Goal: Check status: Check status

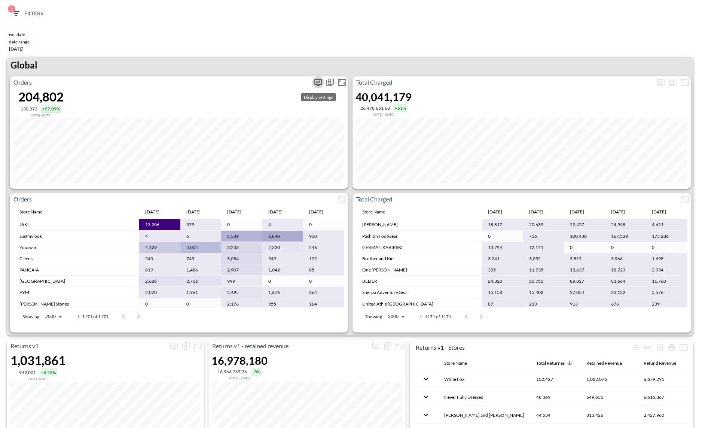
click at [315, 81] on icon "more" at bounding box center [318, 82] width 9 height 9
click at [286, 145] on body "BI.P.EYE, Interactive Analytics Dashboards 1 Filters iso_date DATE RANGE May 01…" at bounding box center [351, 214] width 702 height 428
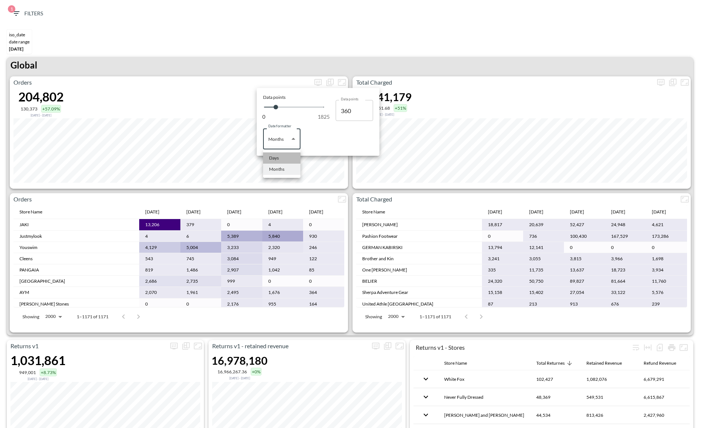
click at [280, 158] on li "Days" at bounding box center [281, 157] width 37 height 11
type input "Days"
click at [505, 35] on div at bounding box center [351, 214] width 702 height 428
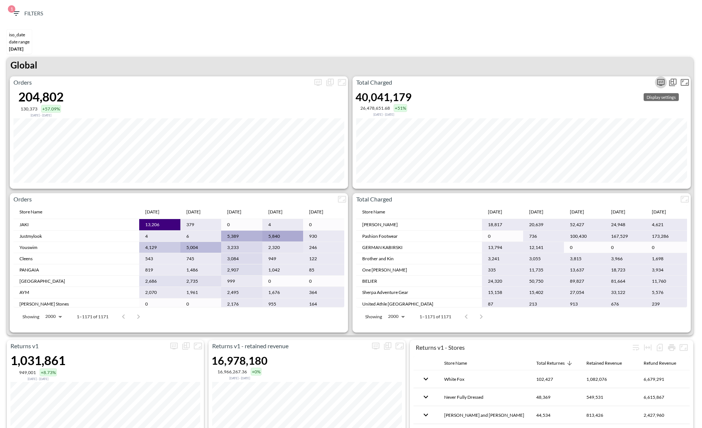
click at [661, 84] on icon "more" at bounding box center [661, 82] width 7 height 7
click at [608, 141] on body "BI.P.EYE, Interactive Analytics Dashboards 1 Filters iso_date DATE RANGE May 01…" at bounding box center [351, 214] width 702 height 428
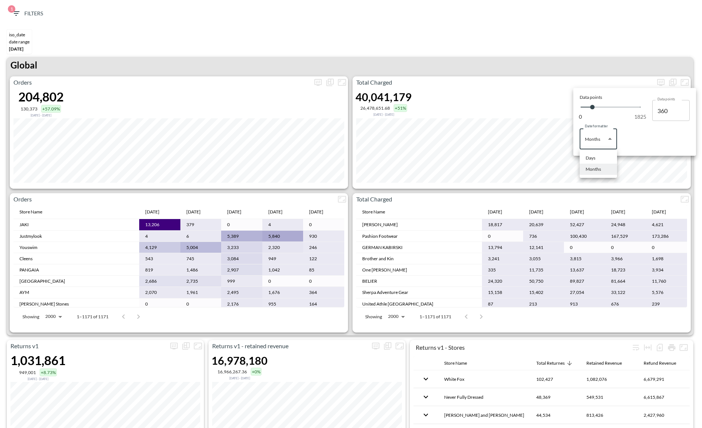
click at [582, 158] on li "Days" at bounding box center [598, 157] width 37 height 11
type input "Days"
click at [525, 32] on div at bounding box center [351, 214] width 702 height 428
click at [662, 81] on icon "more" at bounding box center [661, 82] width 4 height 3
click at [593, 144] on body "BI.P.EYE, Interactive Analytics Dashboards 1 Filters iso_date DATE RANGE May 01…" at bounding box center [351, 214] width 702 height 428
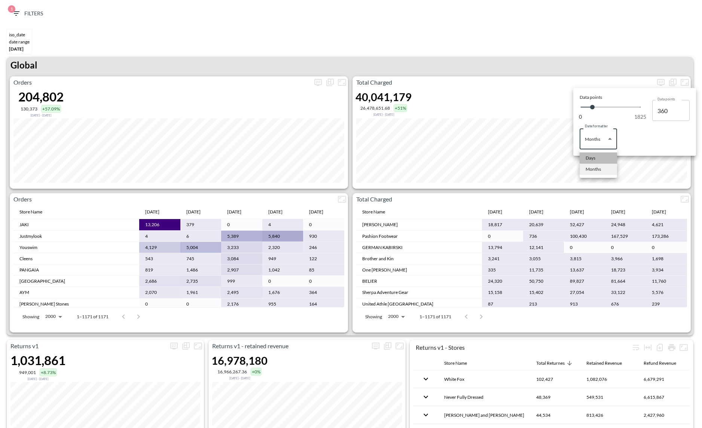
click at [592, 157] on div "Days" at bounding box center [591, 158] width 10 height 7
type input "Days"
click at [574, 15] on div at bounding box center [351, 214] width 702 height 428
click at [577, 11] on div "1 Filters" at bounding box center [351, 15] width 695 height 23
click at [36, 11] on span "1 Filters" at bounding box center [27, 13] width 31 height 9
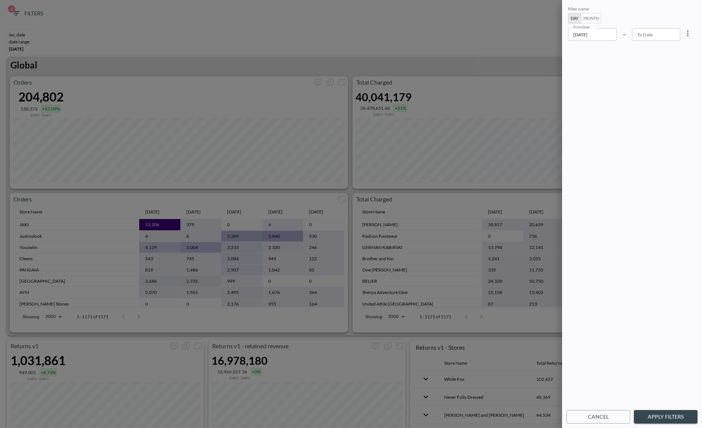
click at [608, 35] on input "2025-05-01" at bounding box center [592, 34] width 49 height 13
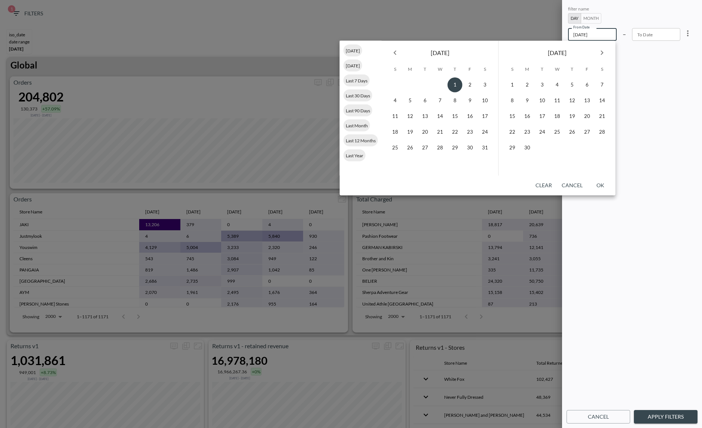
click at [598, 49] on icon "Next month" at bounding box center [602, 52] width 9 height 9
click at [568, 86] on button "4" at bounding box center [572, 85] width 15 height 15
type input "2025-09-04"
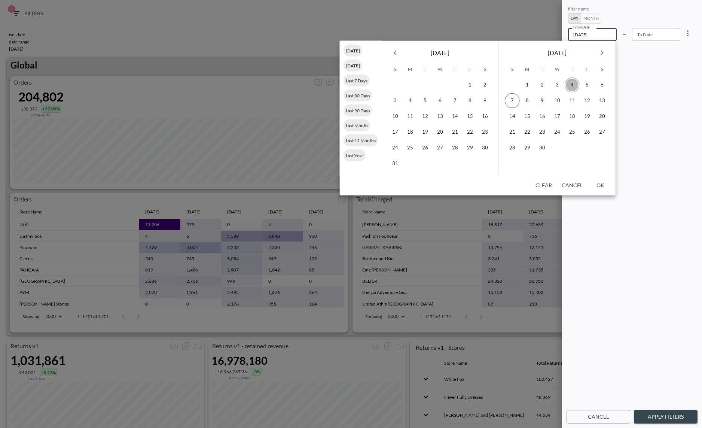
type input "YYYY-MM-DD"
click at [515, 100] on button "7" at bounding box center [512, 100] width 15 height 15
type input "2025-09-07"
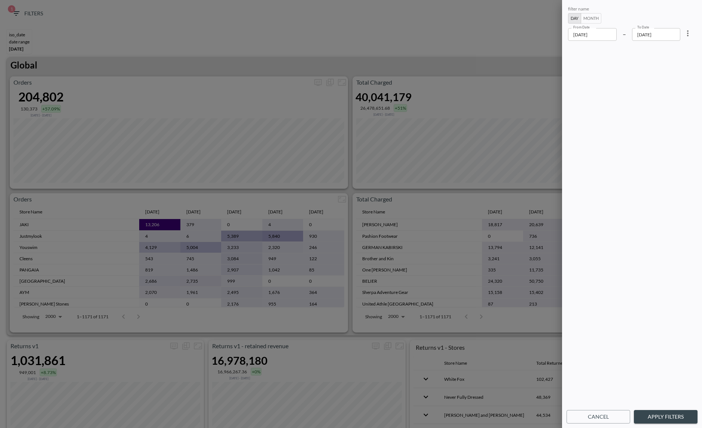
click at [652, 415] on button "Apply Filters" at bounding box center [666, 417] width 64 height 14
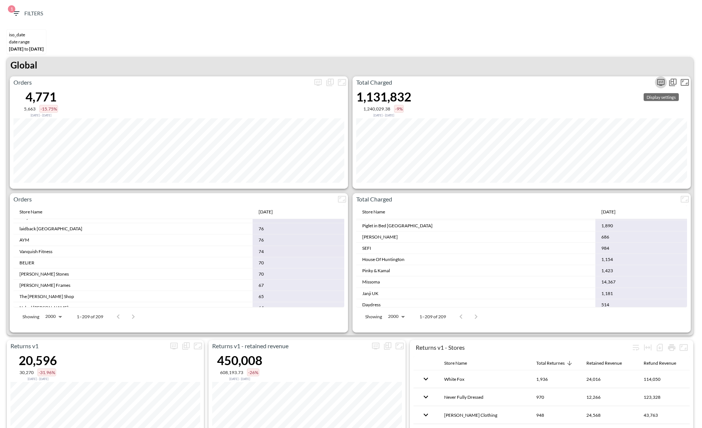
click at [662, 81] on icon "more" at bounding box center [661, 82] width 4 height 3
click at [642, 55] on div at bounding box center [351, 214] width 702 height 428
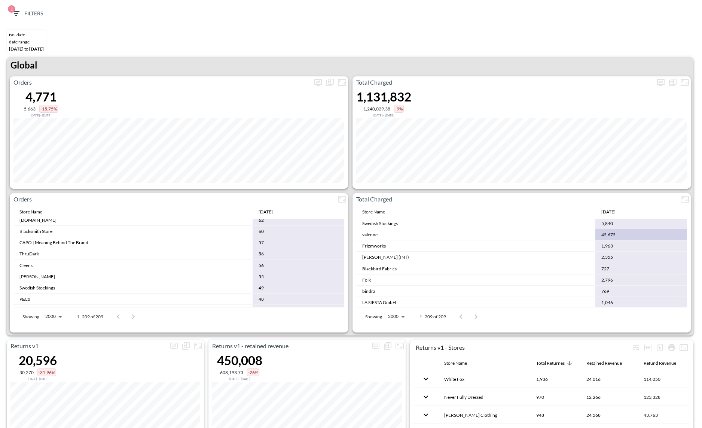
click at [13, 24] on div "1 Filters" at bounding box center [351, 15] width 695 height 23
click at [14, 10] on span "1" at bounding box center [11, 8] width 7 height 7
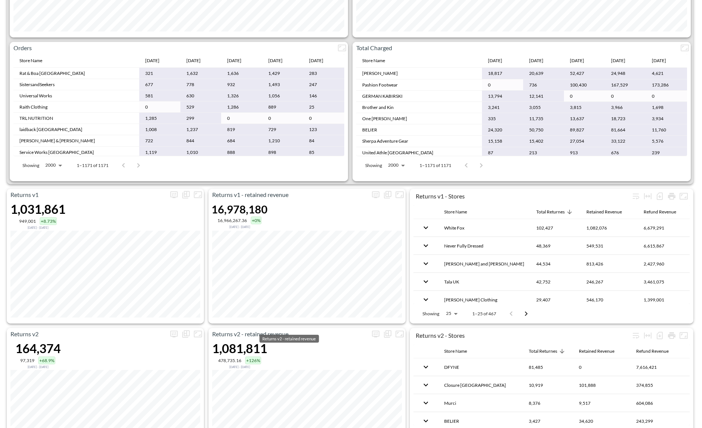
scroll to position [171, 0]
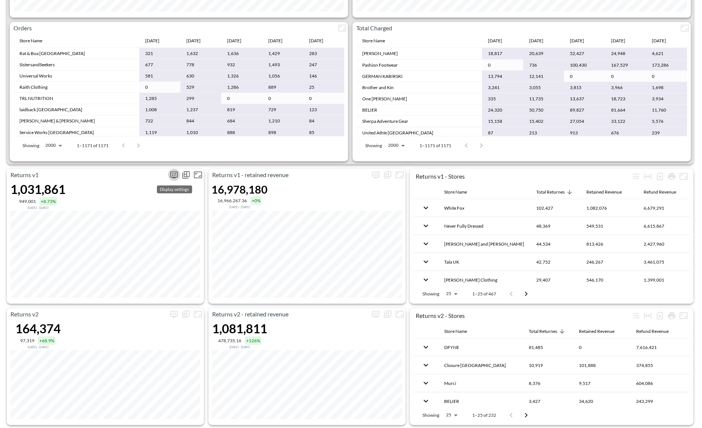
click at [173, 174] on icon "more" at bounding box center [174, 174] width 4 height 3
click at [136, 235] on body "BI.P.EYE, Interactive Analytics Dashboards 1 Filters iso_date DATE RANGE May 01…" at bounding box center [351, 214] width 702 height 428
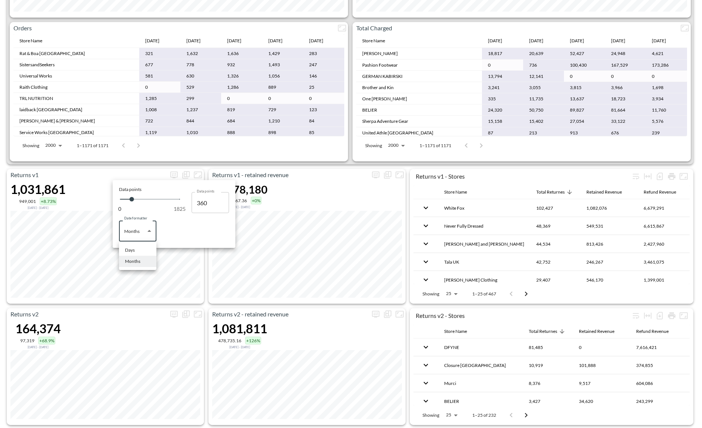
click at [131, 250] on div "Days" at bounding box center [130, 250] width 10 height 7
type input "Days"
click at [309, 133] on div at bounding box center [351, 214] width 702 height 428
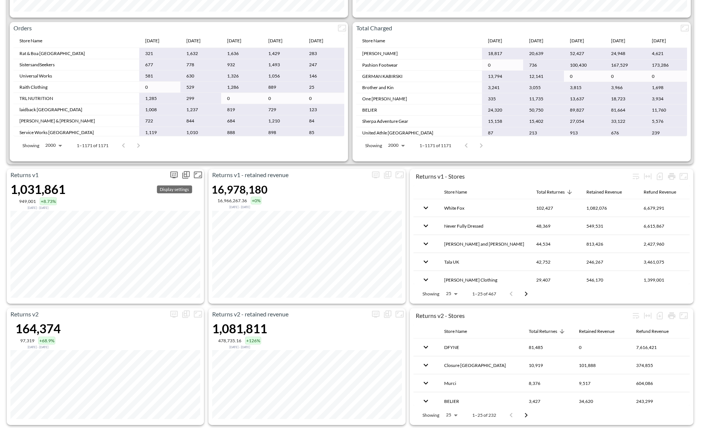
click at [173, 175] on icon "more" at bounding box center [174, 174] width 9 height 9
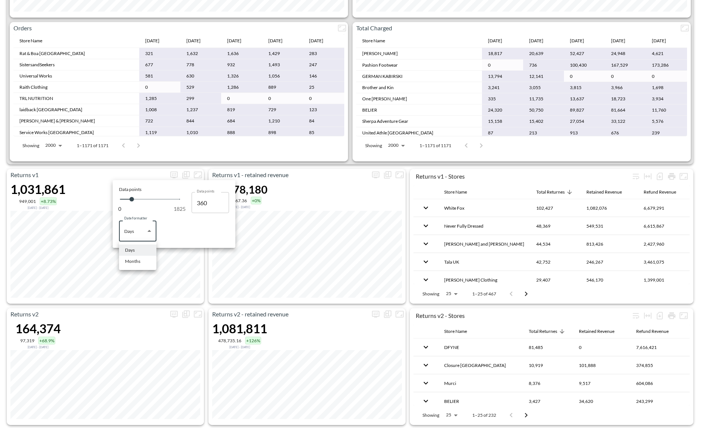
click at [145, 239] on body "BI.P.EYE, Interactive Analytics Dashboards 1 Filters iso_date DATE RANGE May 01…" at bounding box center [351, 214] width 702 height 428
click at [137, 258] on div "Months" at bounding box center [132, 261] width 15 height 7
type input "Months"
click at [213, 296] on div at bounding box center [351, 214] width 702 height 428
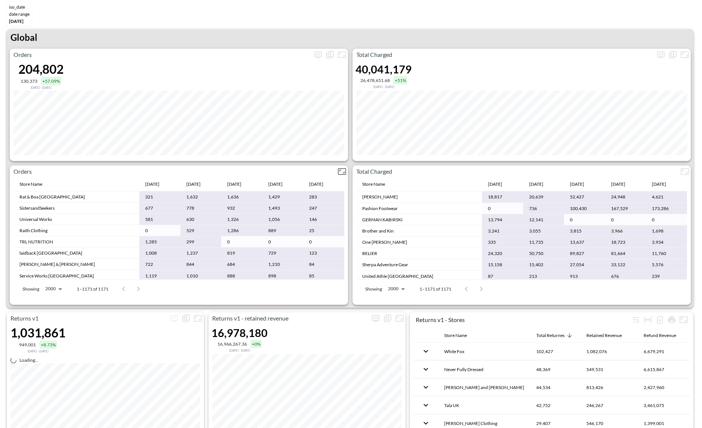
scroll to position [0, 0]
